Goal: Task Accomplishment & Management: Manage account settings

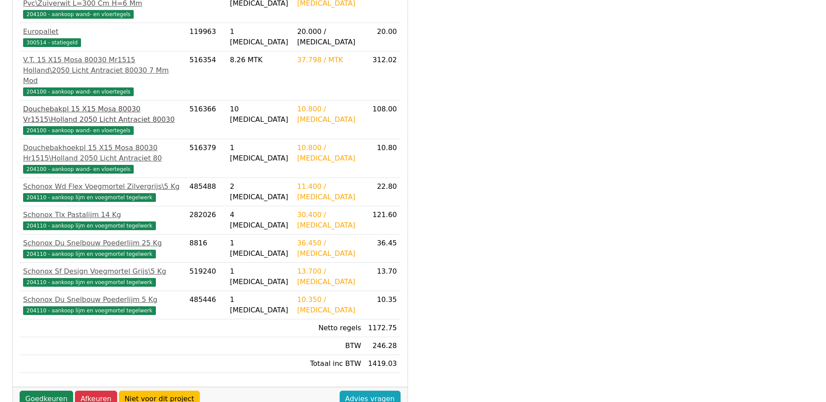
scroll to position [282, 0]
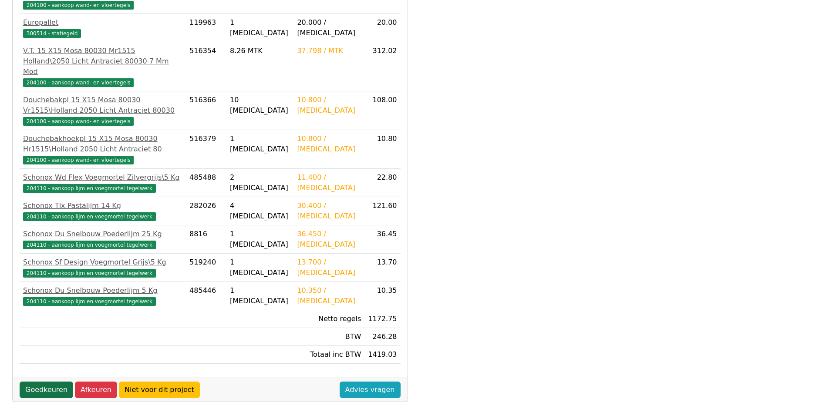
click at [39, 382] on link "Goedkeuren" at bounding box center [47, 390] width 54 height 17
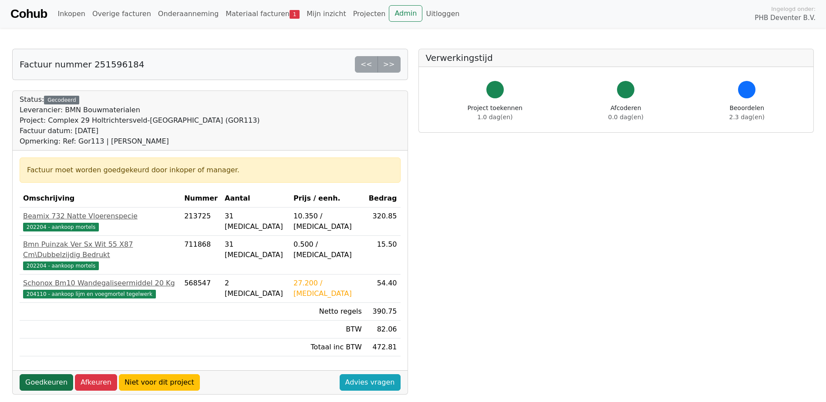
click at [41, 374] on link "Goedkeuren" at bounding box center [47, 382] width 54 height 17
